Goal: Task Accomplishment & Management: Use online tool/utility

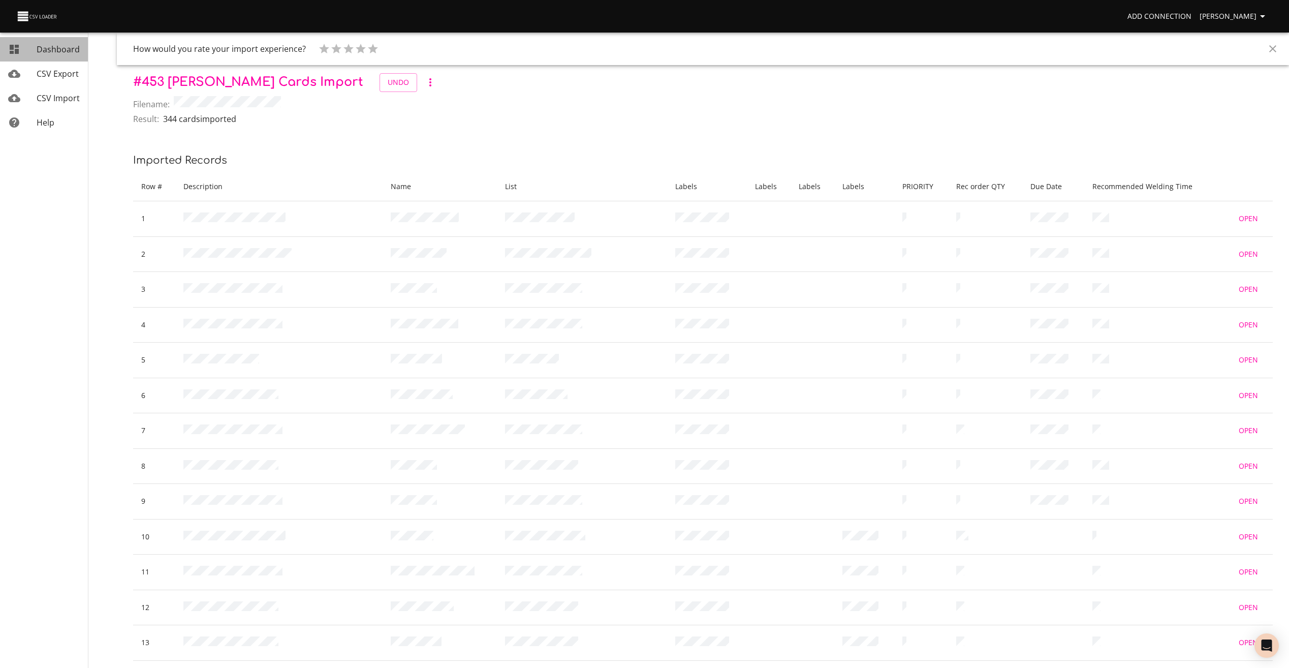
click at [53, 44] on span "Dashboard" at bounding box center [58, 49] width 43 height 11
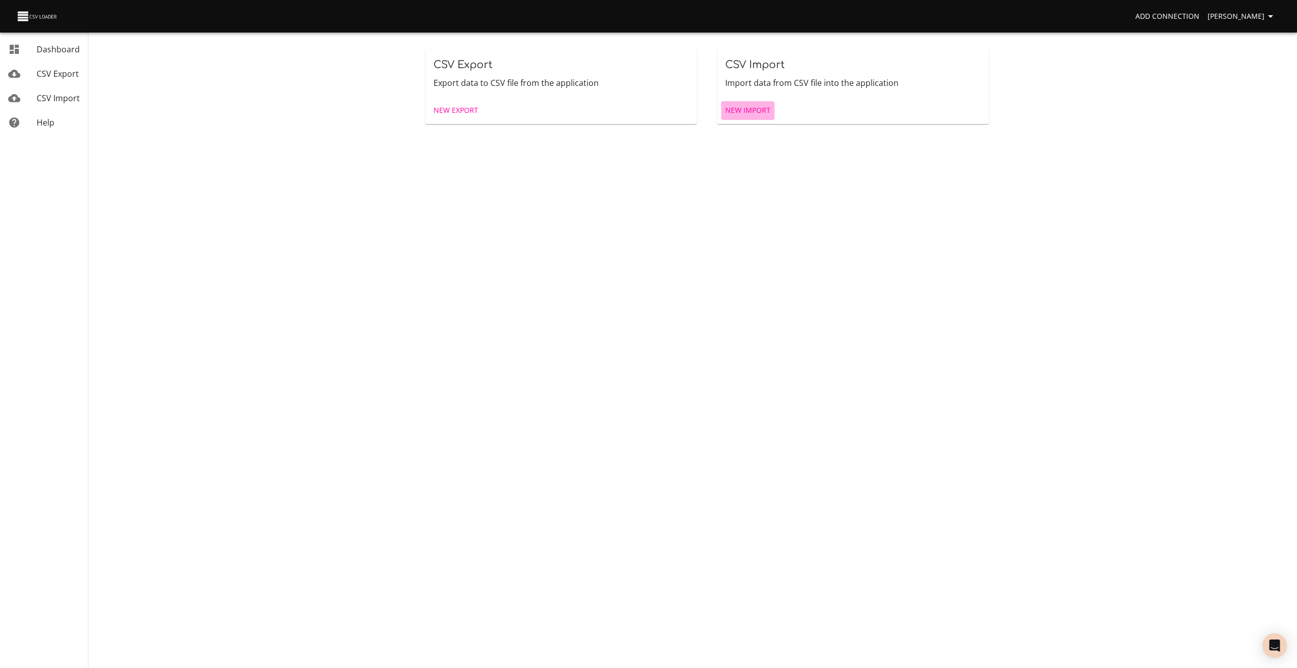
click at [735, 107] on span "New Import" at bounding box center [747, 110] width 45 height 13
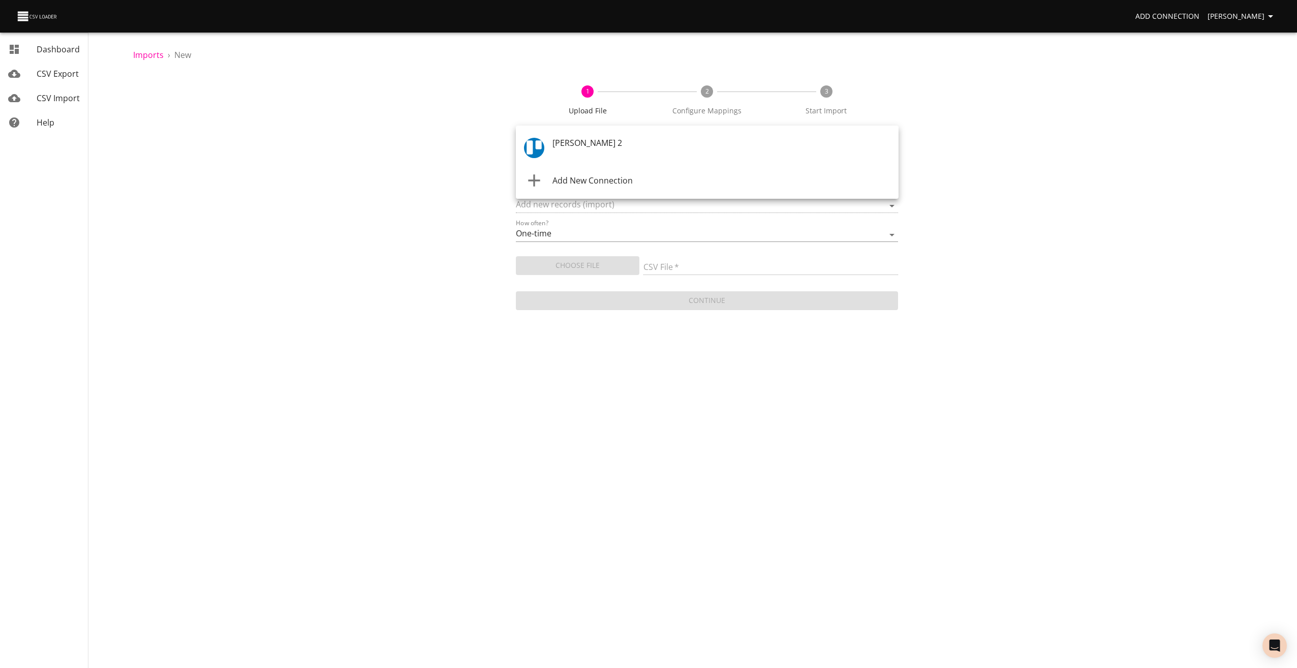
click at [596, 151] on body "Add Connection [PERSON_NAME] Dashboard CSV Export CSV Import Help Imports › New…" at bounding box center [648, 334] width 1297 height 668
click at [580, 148] on div "[PERSON_NAME] 2" at bounding box center [721, 148] width 338 height 23
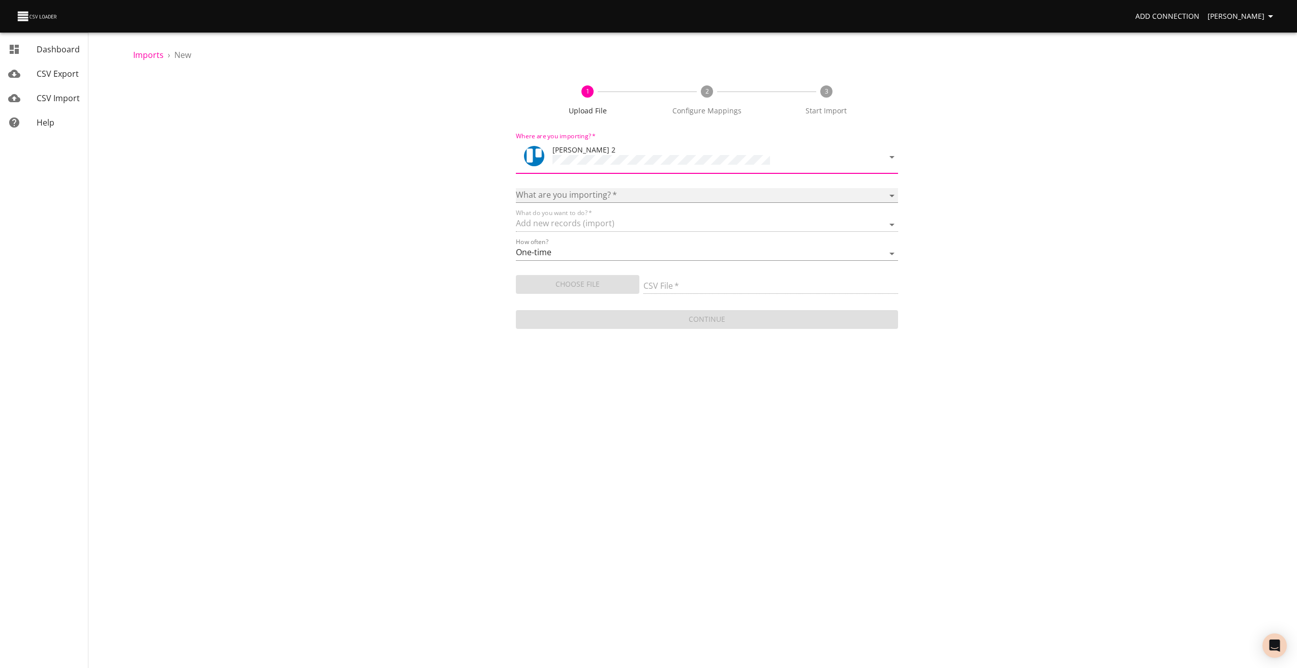
click at [548, 198] on select "Boards Cards Checkitems Checklists" at bounding box center [707, 195] width 383 height 15
select select "cards"
click at [516, 188] on select "Boards Cards Checkitems Checklists" at bounding box center [707, 195] width 383 height 15
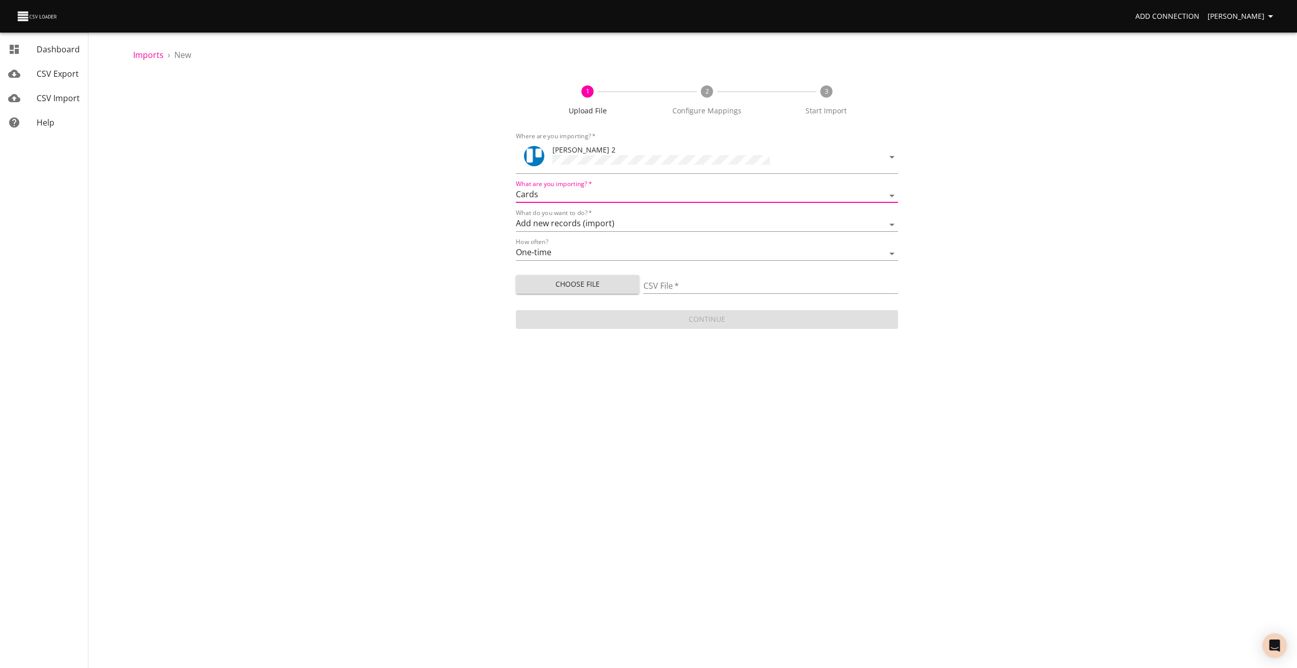
click at [552, 286] on span "Choose File" at bounding box center [577, 284] width 107 height 13
type input "[PERSON_NAME] upload 220925.csv"
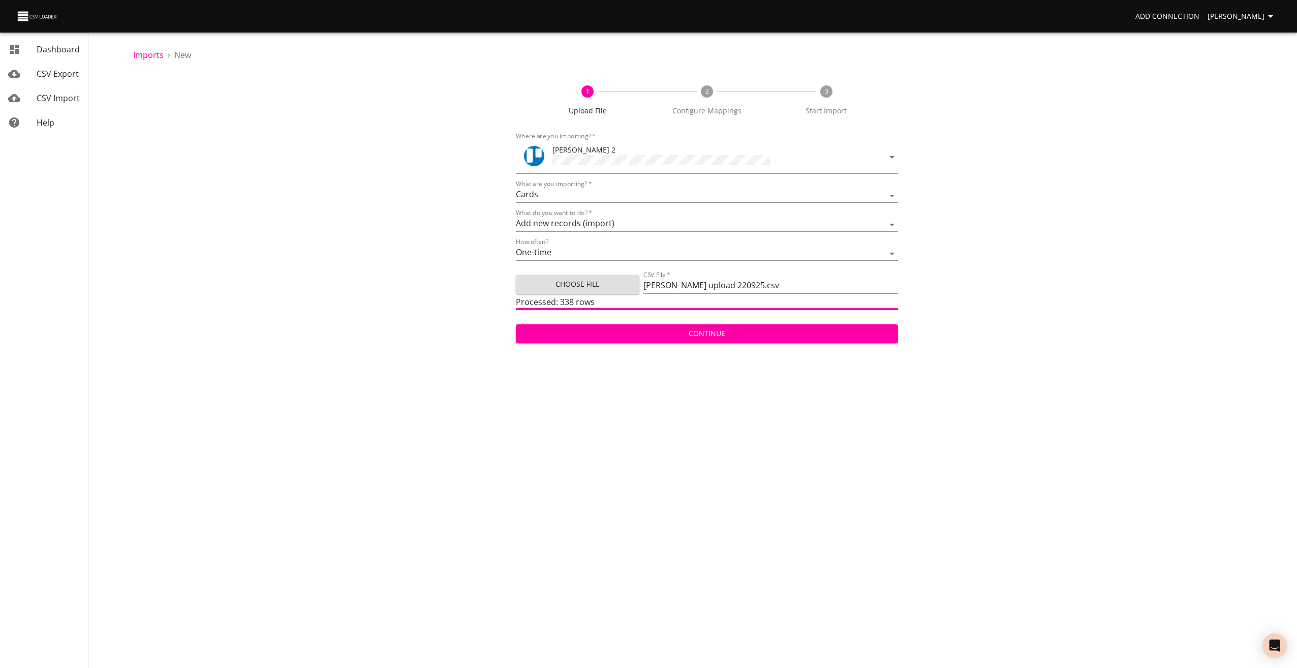
click at [690, 327] on span "Continue" at bounding box center [707, 333] width 366 height 13
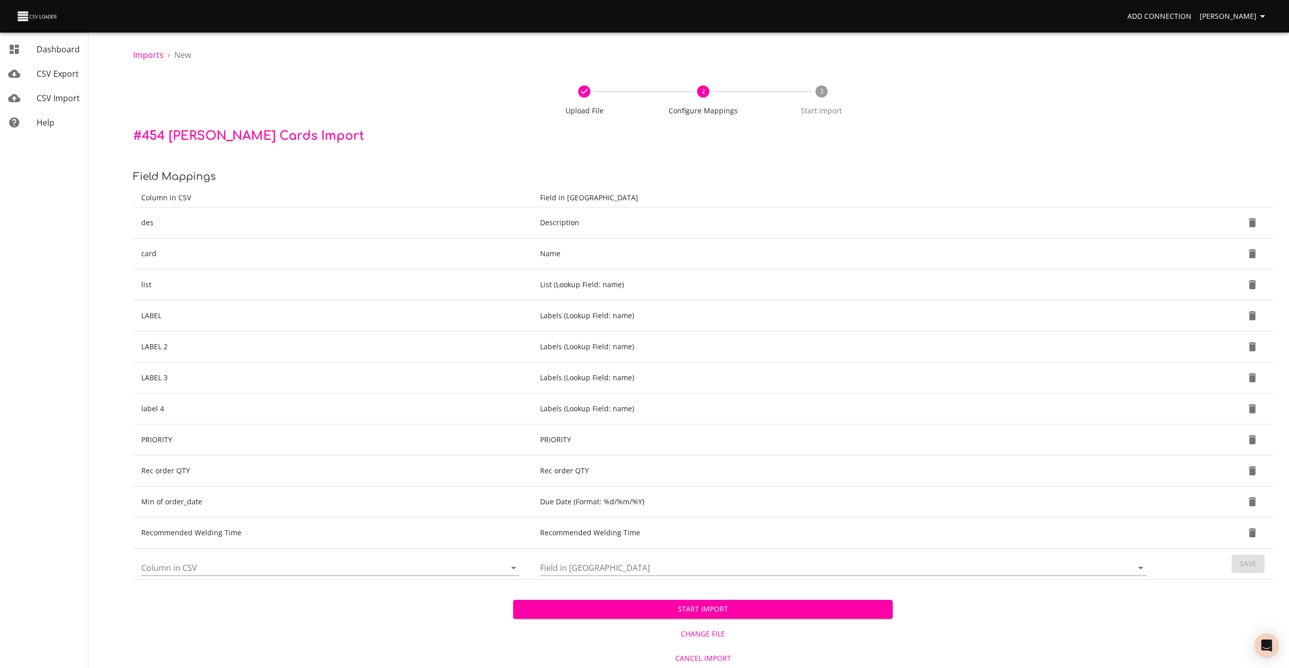
click at [712, 608] on span "Start Import" at bounding box center [703, 609] width 364 height 13
